Goal: Transaction & Acquisition: Purchase product/service

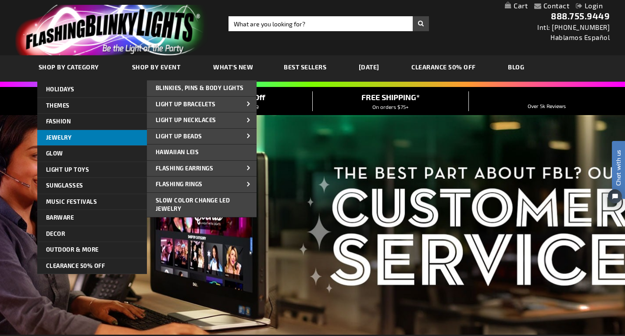
click at [66, 136] on span "Jewelry" at bounding box center [59, 137] width 26 height 7
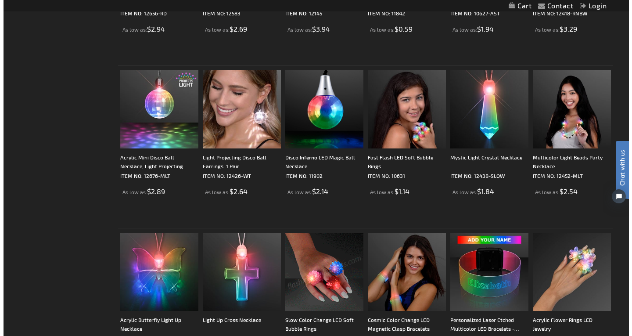
scroll to position [529, 0]
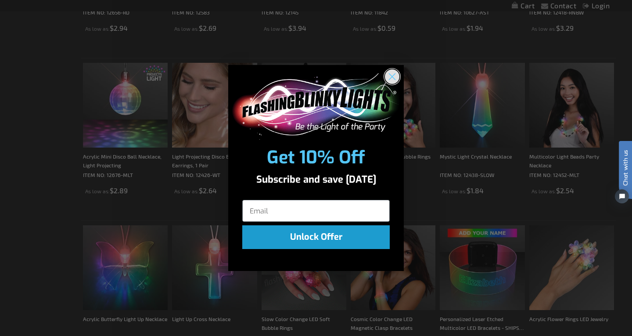
click at [391, 75] on circle "Close dialog" at bounding box center [392, 76] width 14 height 14
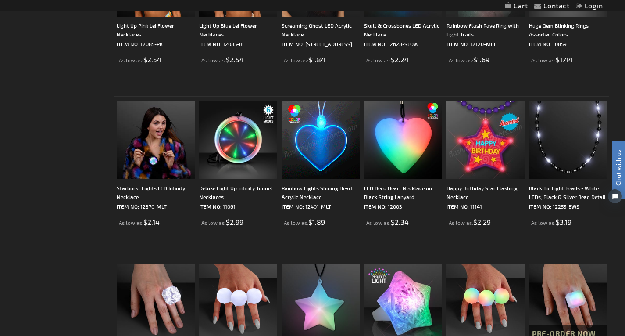
scroll to position [979, 0]
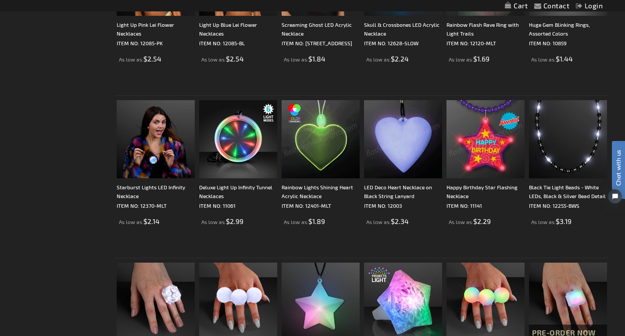
click at [376, 147] on img at bounding box center [403, 139] width 78 height 78
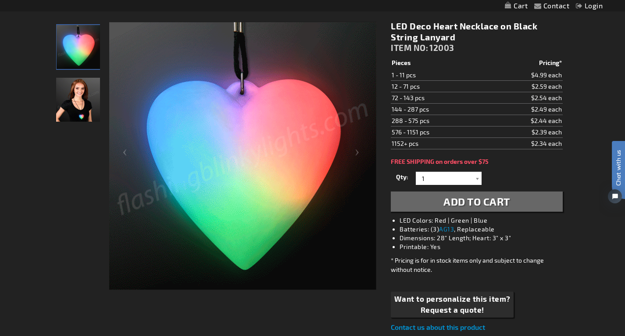
scroll to position [115, 0]
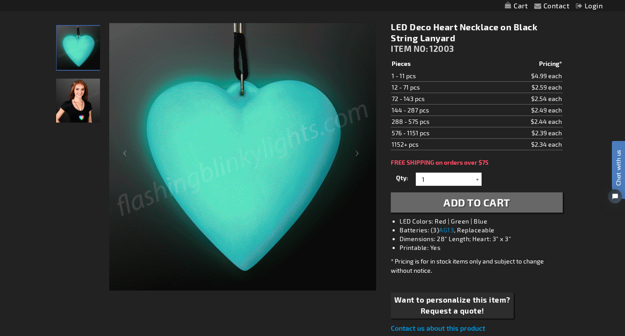
click at [476, 181] on div at bounding box center [477, 178] width 9 height 13
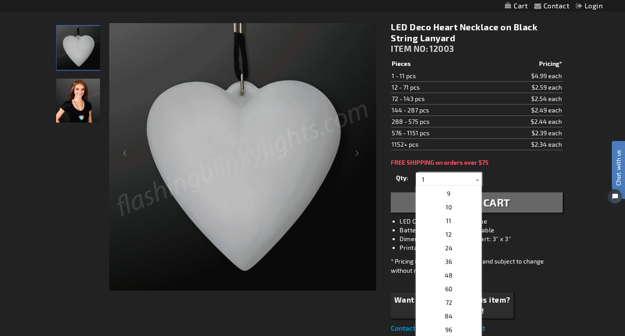
scroll to position [108, 0]
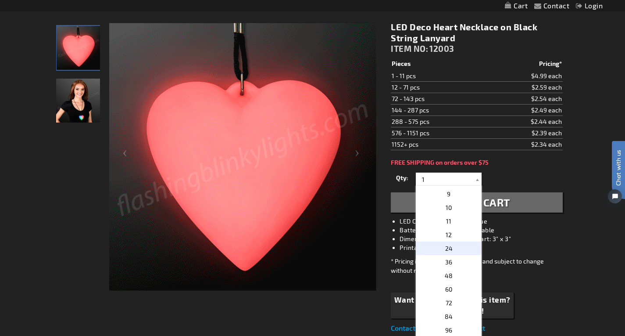
click at [455, 244] on p "24" at bounding box center [449, 248] width 66 height 14
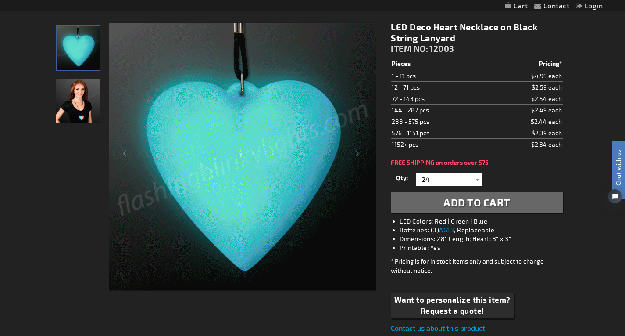
click at [465, 208] on span "Add to Cart" at bounding box center [477, 202] width 67 height 13
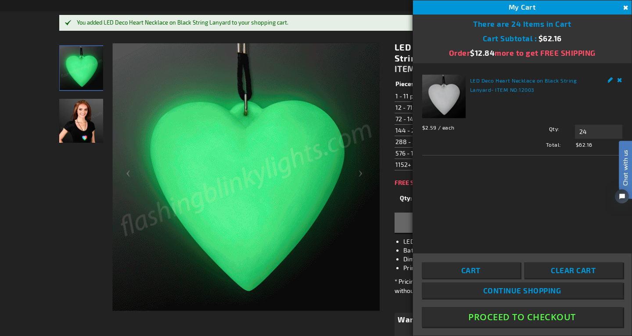
click at [625, 7] on button "Close" at bounding box center [625, 8] width 10 height 10
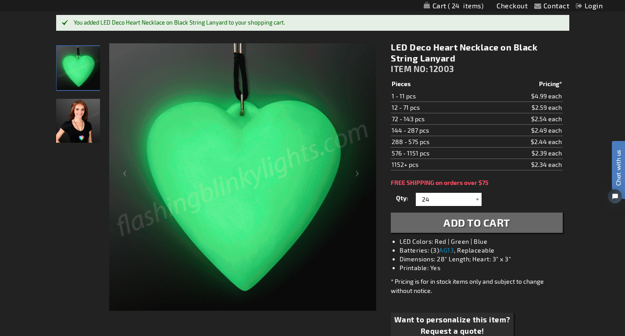
click at [477, 202] on div at bounding box center [477, 199] width 9 height 13
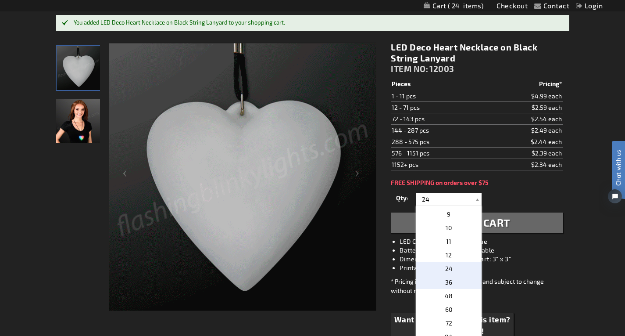
click at [450, 281] on p "36" at bounding box center [449, 282] width 66 height 14
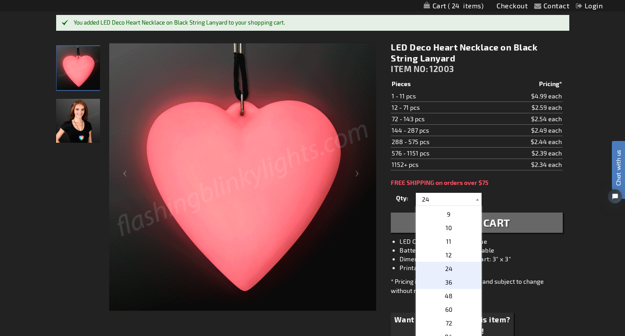
type input "36"
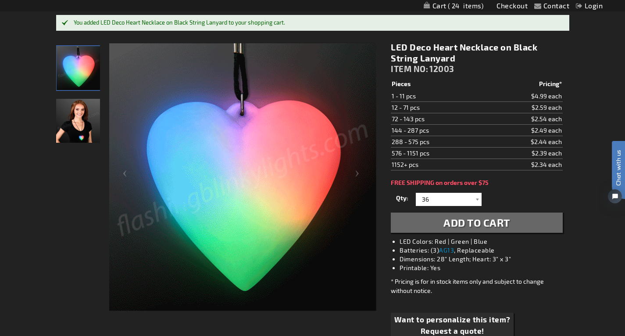
click at [464, 229] on span "Add to Cart" at bounding box center [477, 222] width 67 height 13
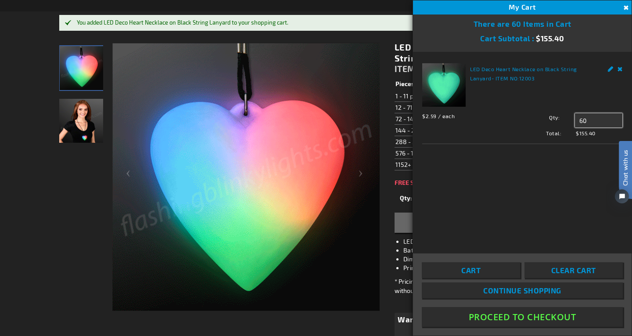
drag, startPoint x: 589, startPoint y: 118, endPoint x: 576, endPoint y: 117, distance: 12.8
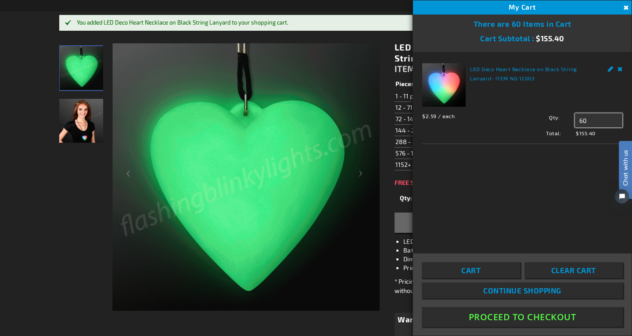
click at [576, 117] on input "60" at bounding box center [598, 120] width 47 height 14
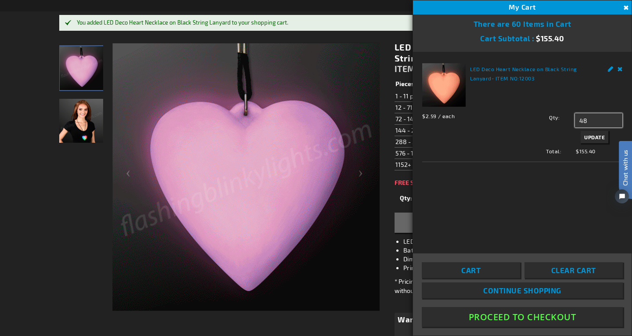
type input "48"
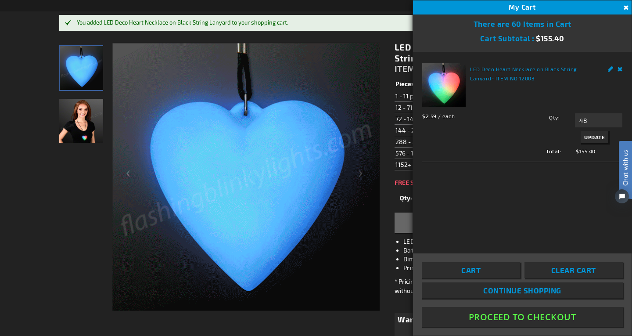
click at [594, 136] on span "Update" at bounding box center [594, 137] width 21 height 6
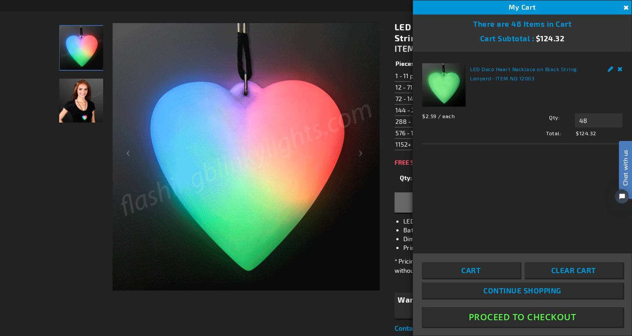
click at [625, 8] on button "Close" at bounding box center [625, 8] width 10 height 10
